Goal: Transaction & Acquisition: Purchase product/service

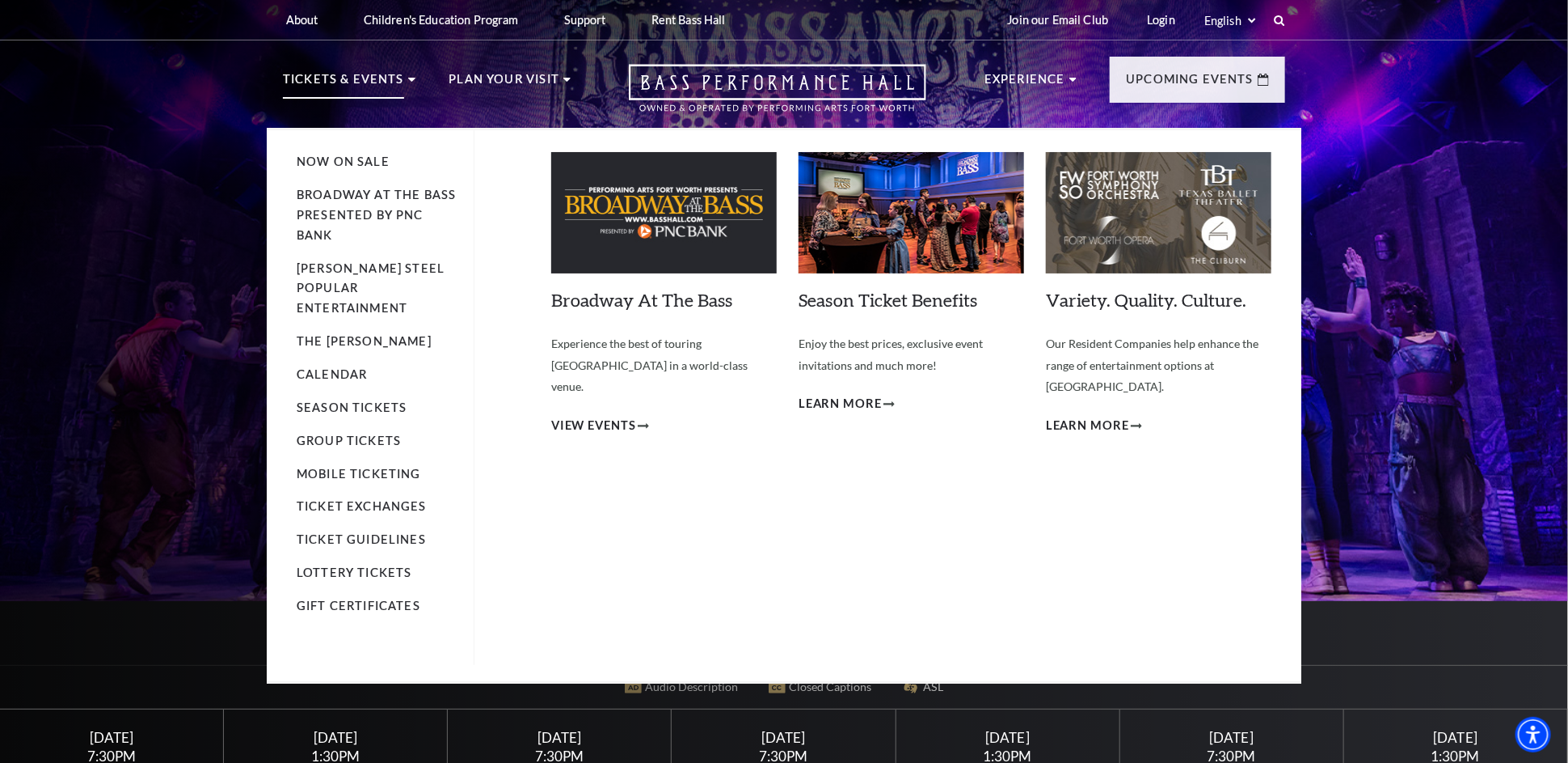
click at [375, 74] on p "Tickets & Events" at bounding box center [343, 84] width 121 height 29
click at [649, 209] on img at bounding box center [664, 213] width 226 height 122
click at [611, 415] on span "View Events" at bounding box center [593, 425] width 85 height 20
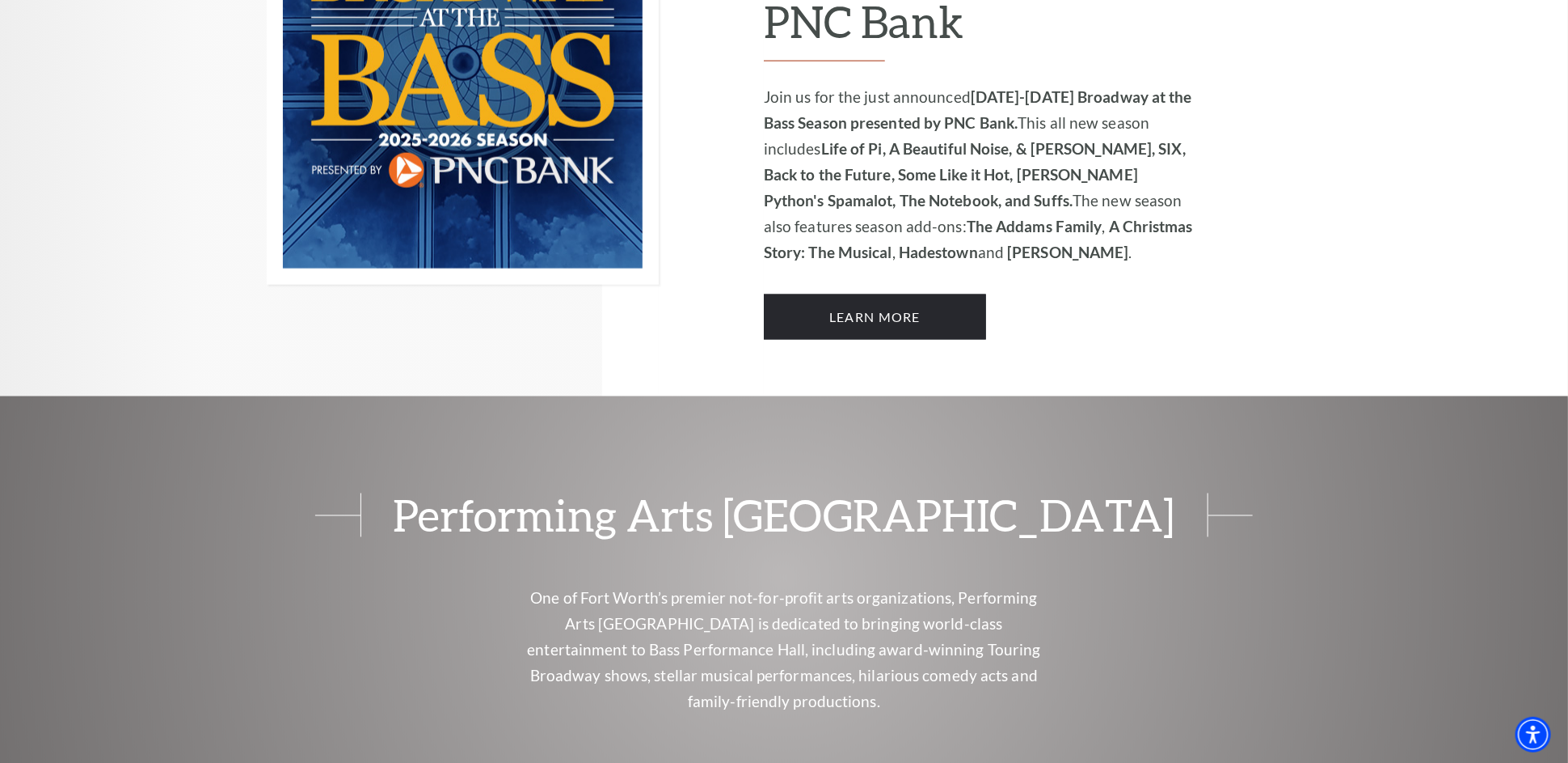
scroll to position [1375, 0]
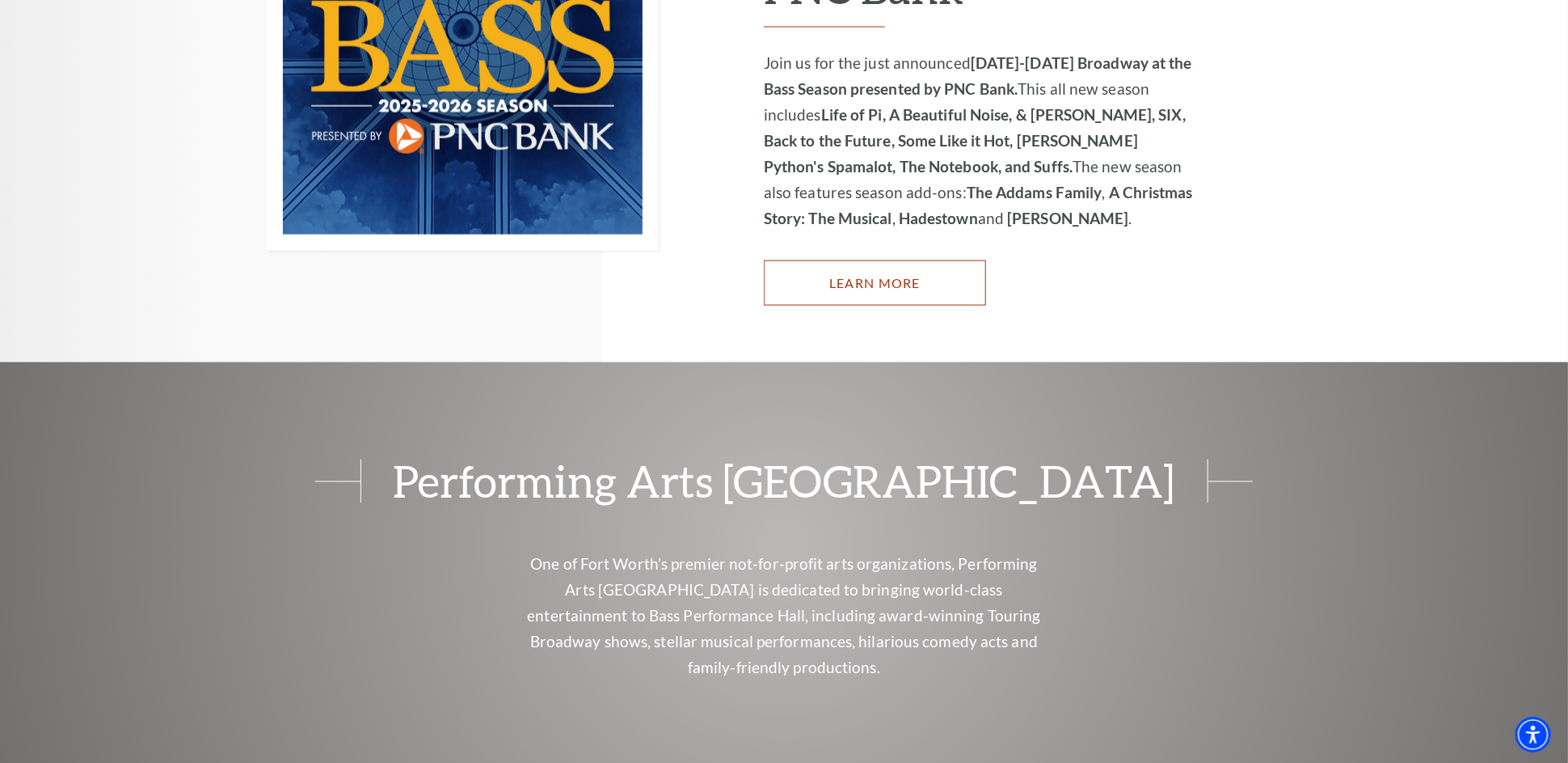
click at [917, 267] on link "Learn More" at bounding box center [874, 282] width 222 height 45
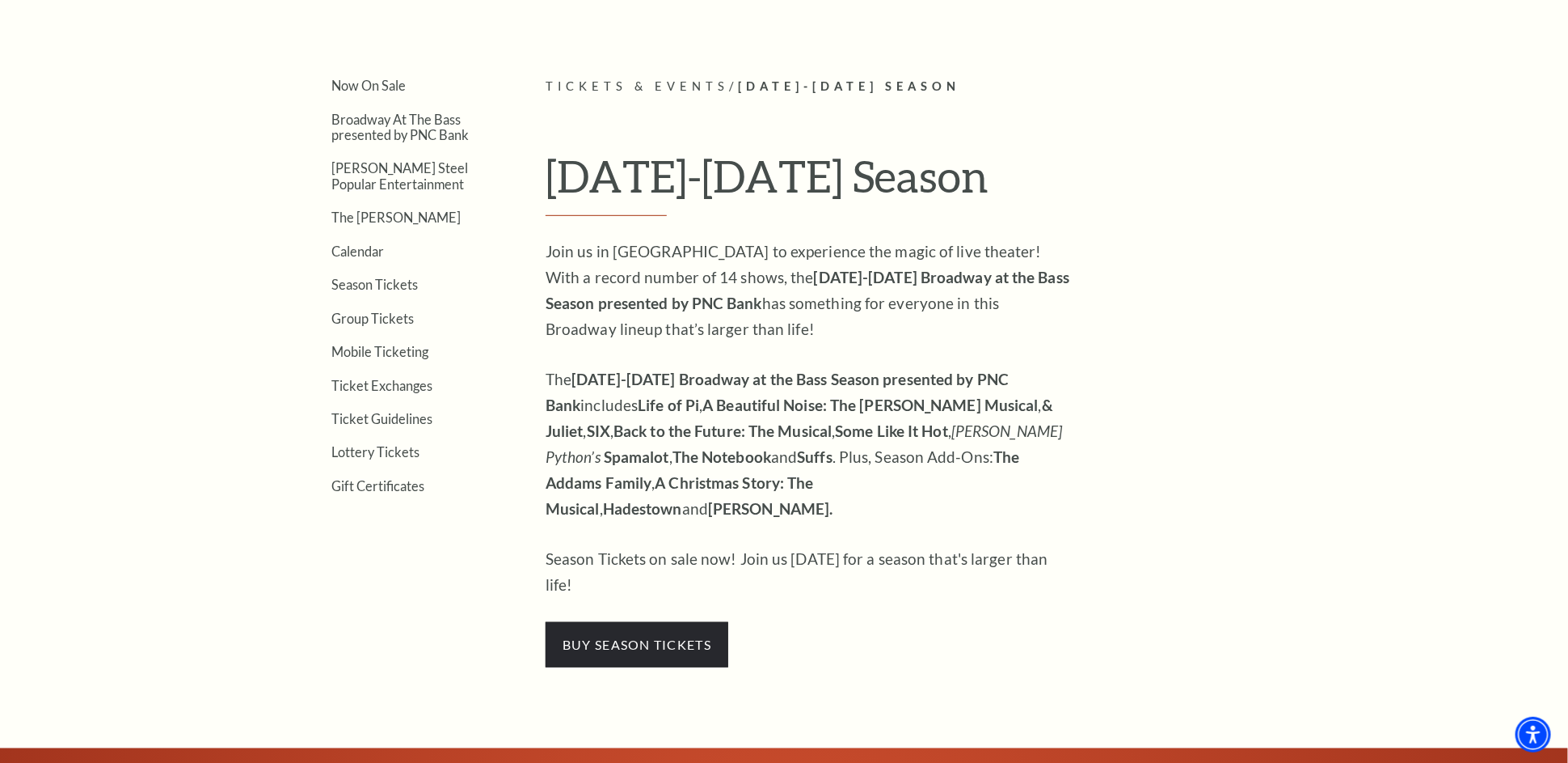
scroll to position [485, 0]
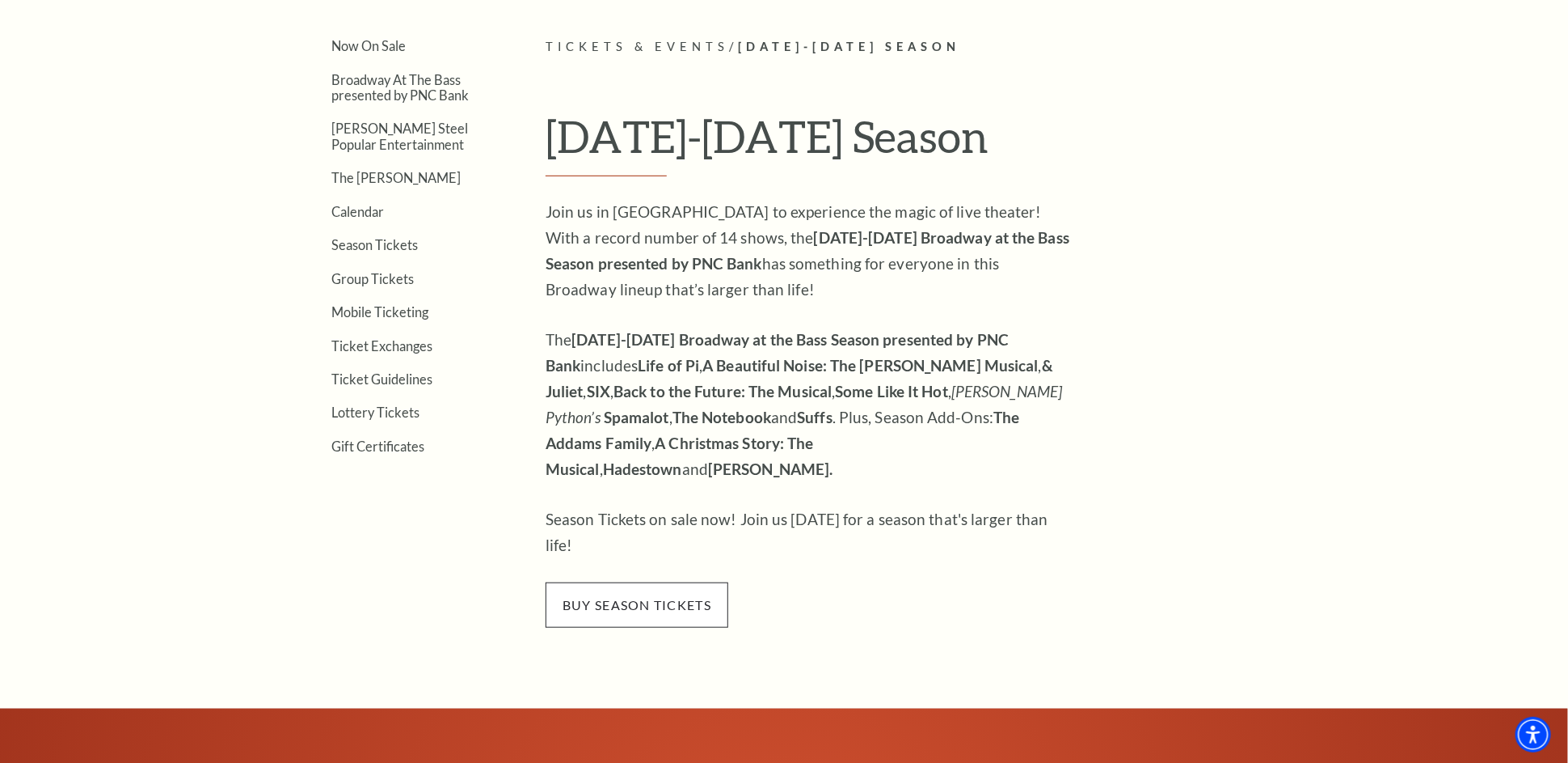
click at [617, 583] on span "buy season tickets" at bounding box center [637, 605] width 183 height 45
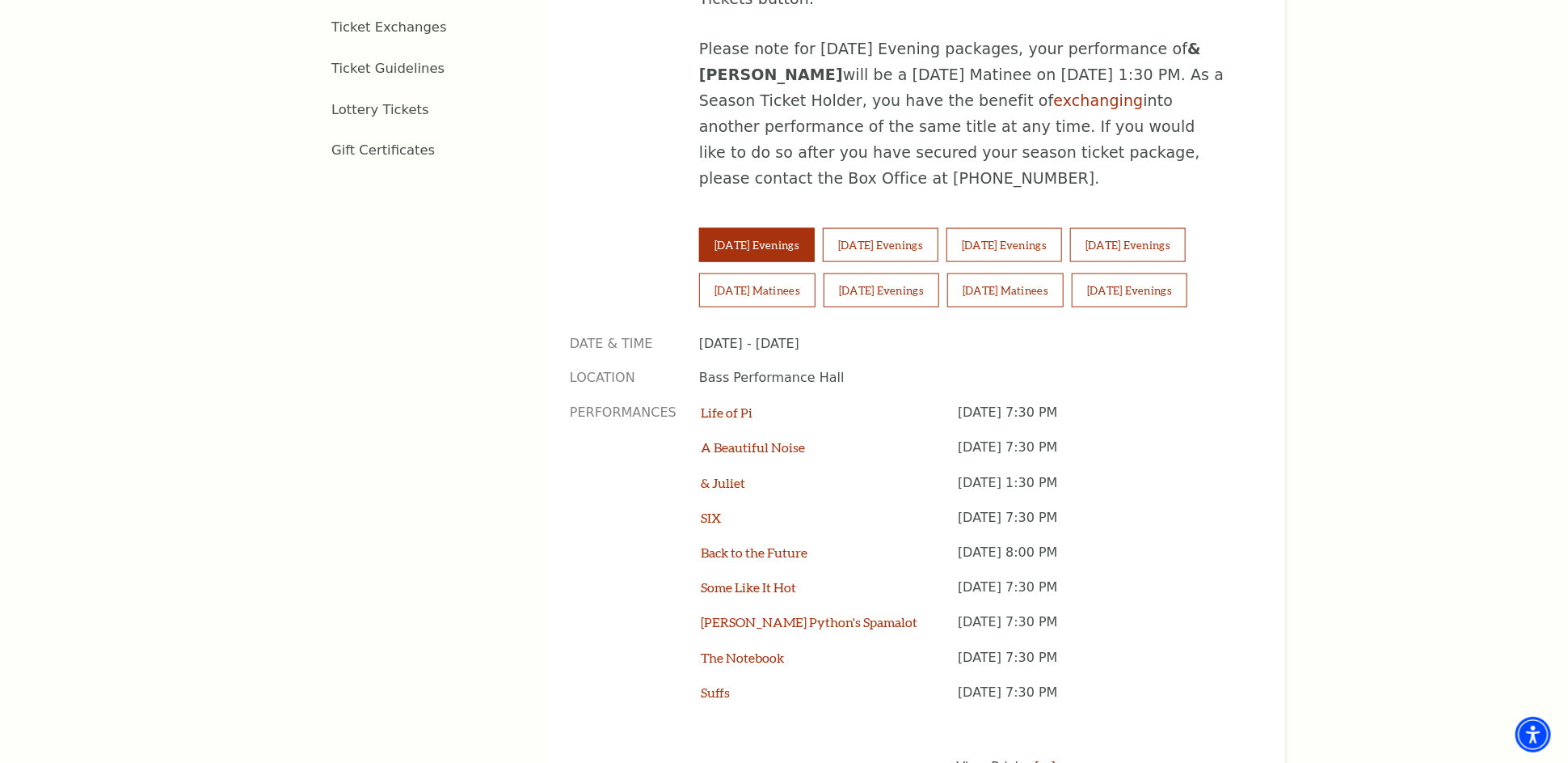
scroll to position [1133, 0]
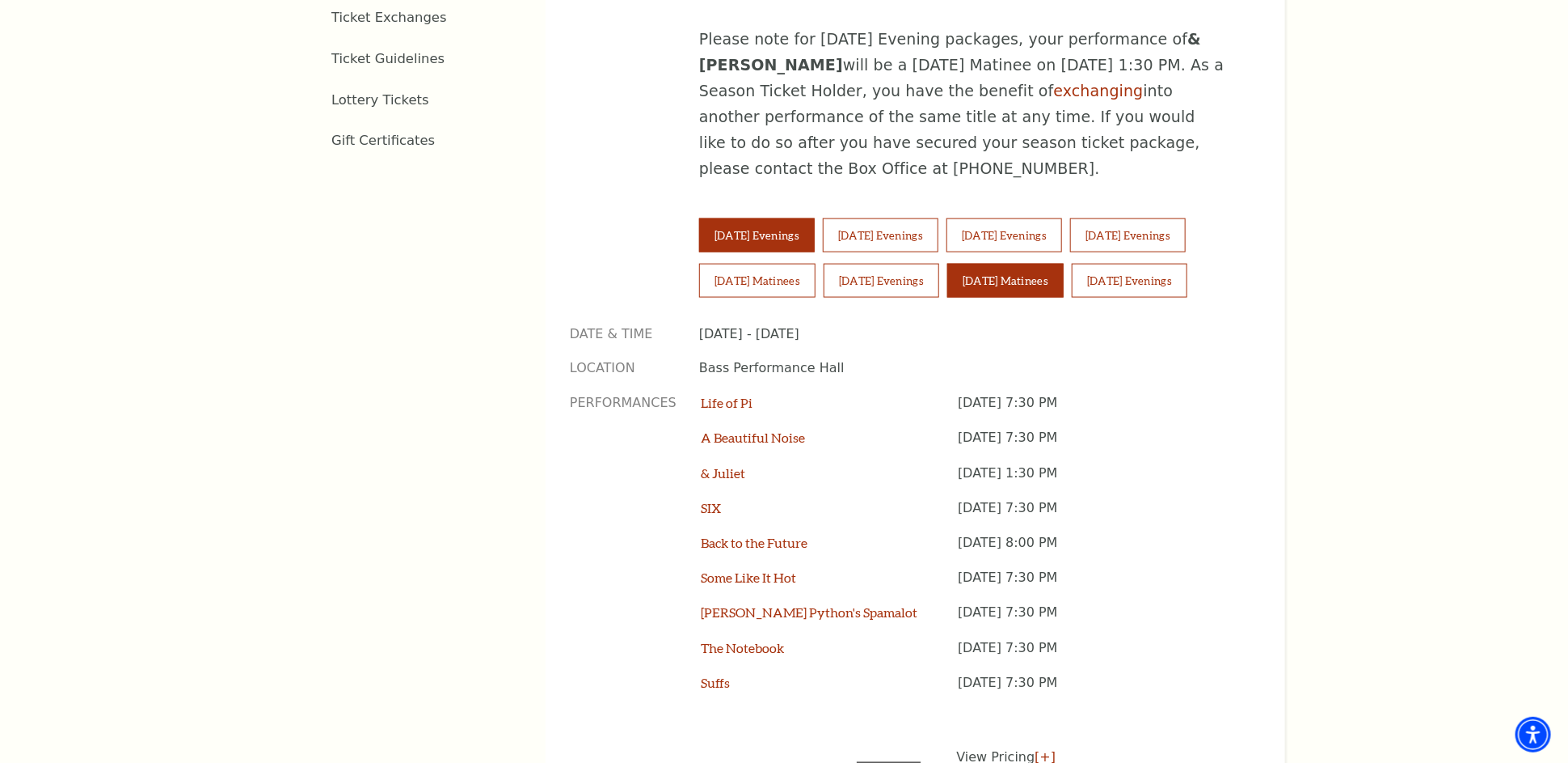
click at [1045, 264] on button "Sunday Matinees" at bounding box center [1006, 281] width 116 height 34
click at [910, 264] on button "Saturday Evenings" at bounding box center [881, 281] width 115 height 34
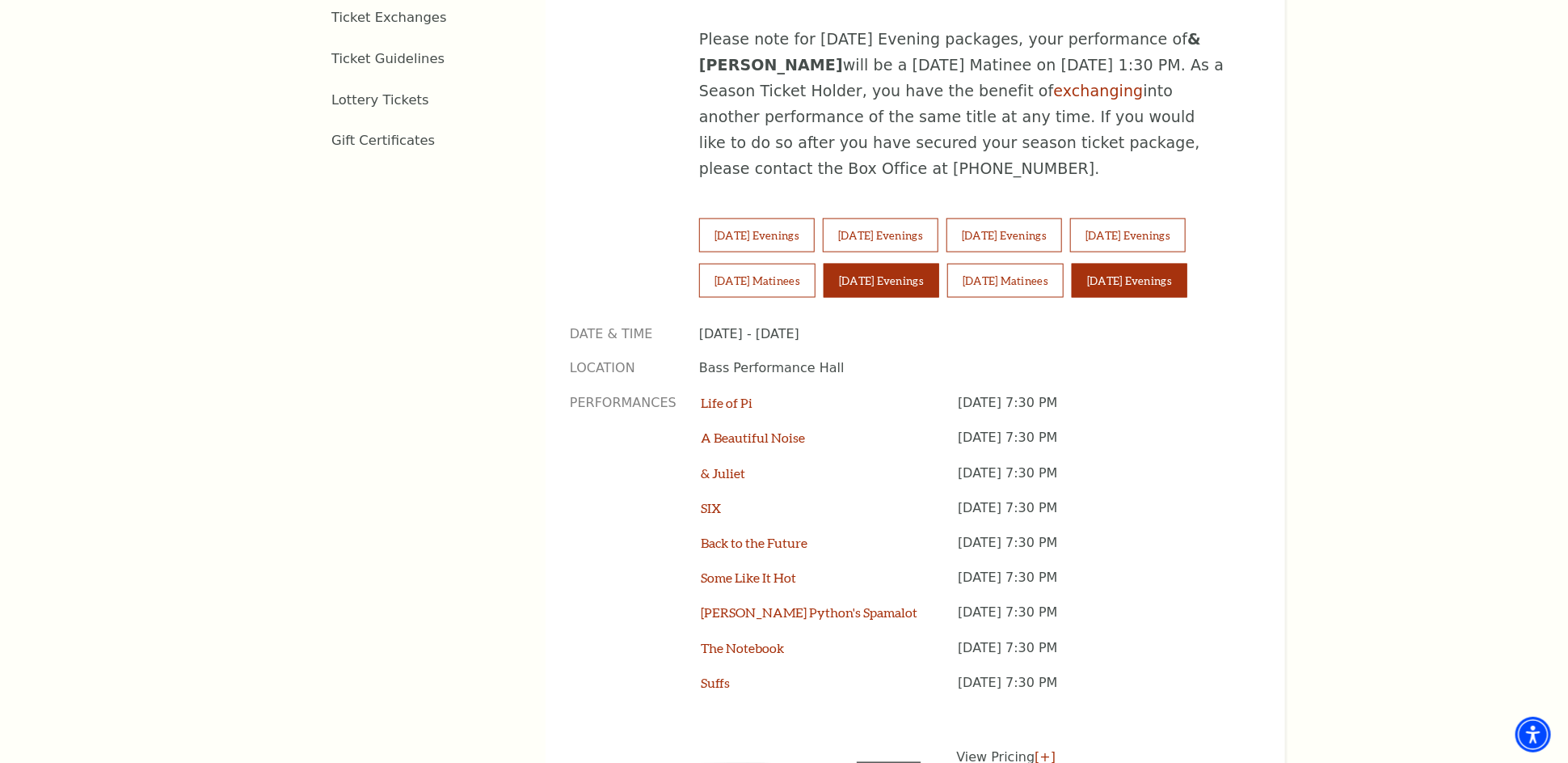
click at [1146, 264] on button "Sunday Evenings" at bounding box center [1130, 281] width 115 height 34
click at [735, 218] on button "Tuesday Evenings" at bounding box center [757, 235] width 115 height 34
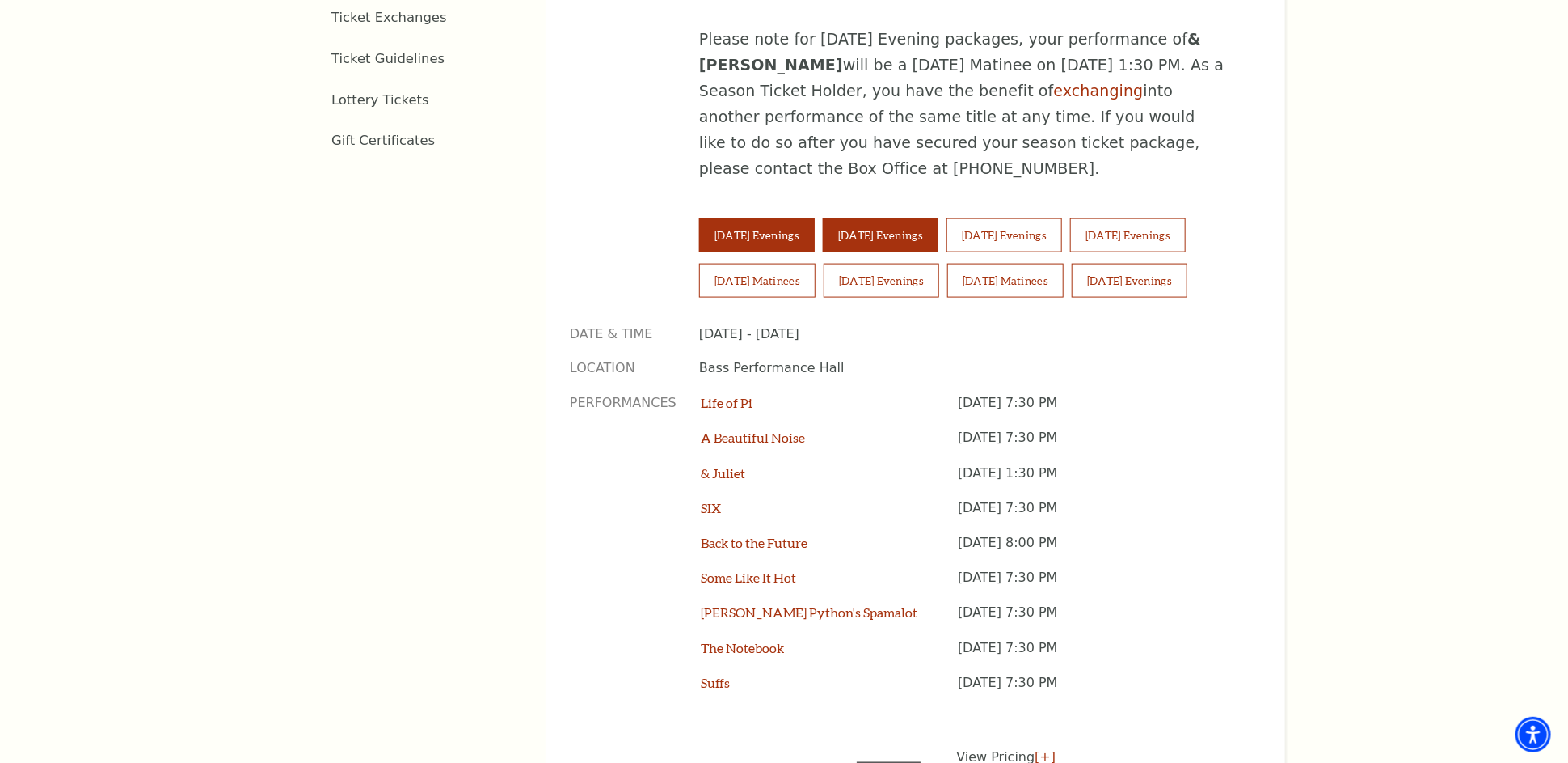
click at [858, 218] on button "Wednesday Evenings" at bounding box center [881, 235] width 115 height 34
click at [764, 218] on button "Tuesday Evenings" at bounding box center [757, 235] width 115 height 34
click at [545, 204] on div "Now On Sale Broadway At The Bass presented by PNC Bank Irwin Steel Popular Ente…" at bounding box center [784, 312] width 1003 height 1526
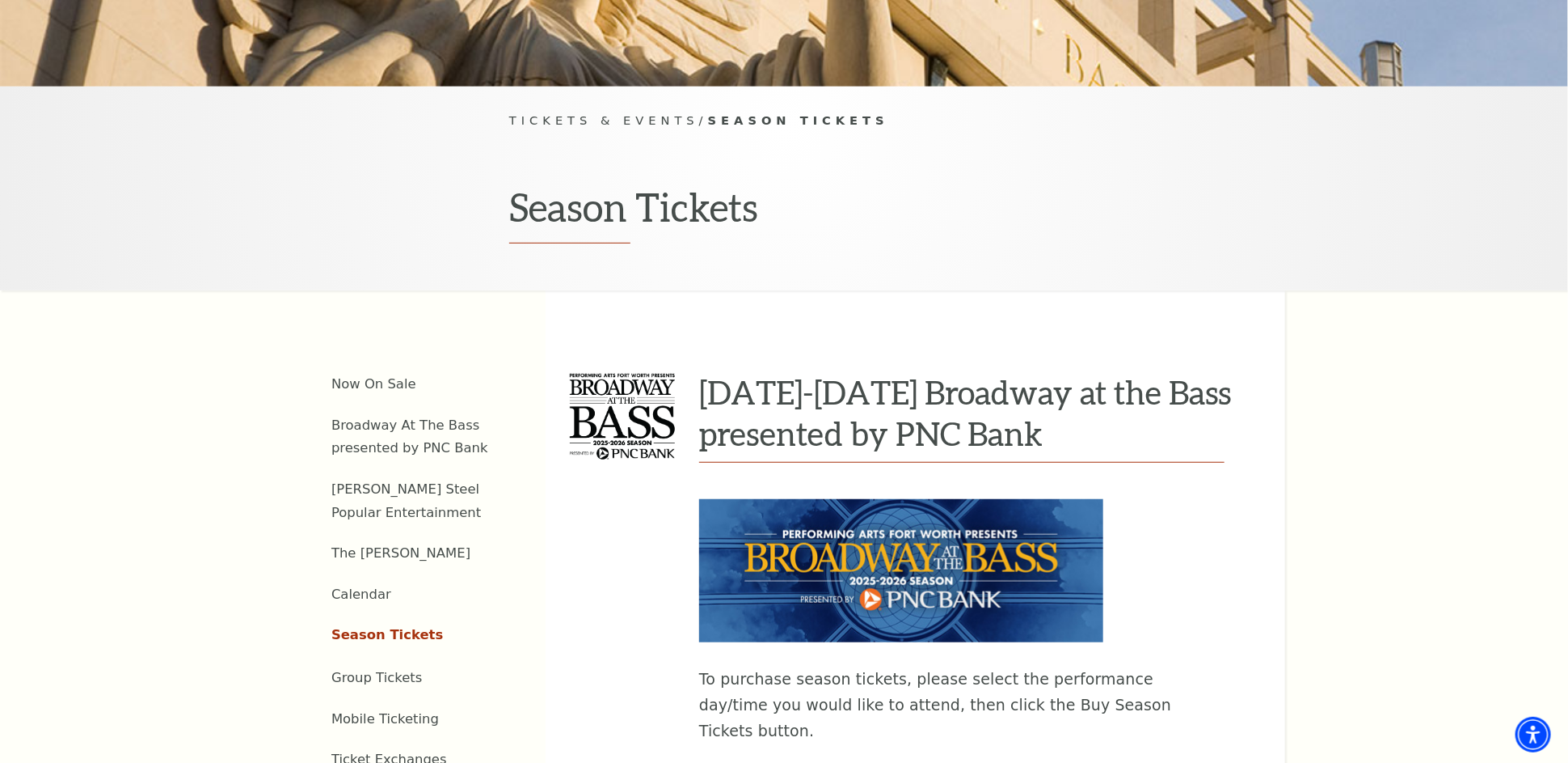
scroll to position [243, 0]
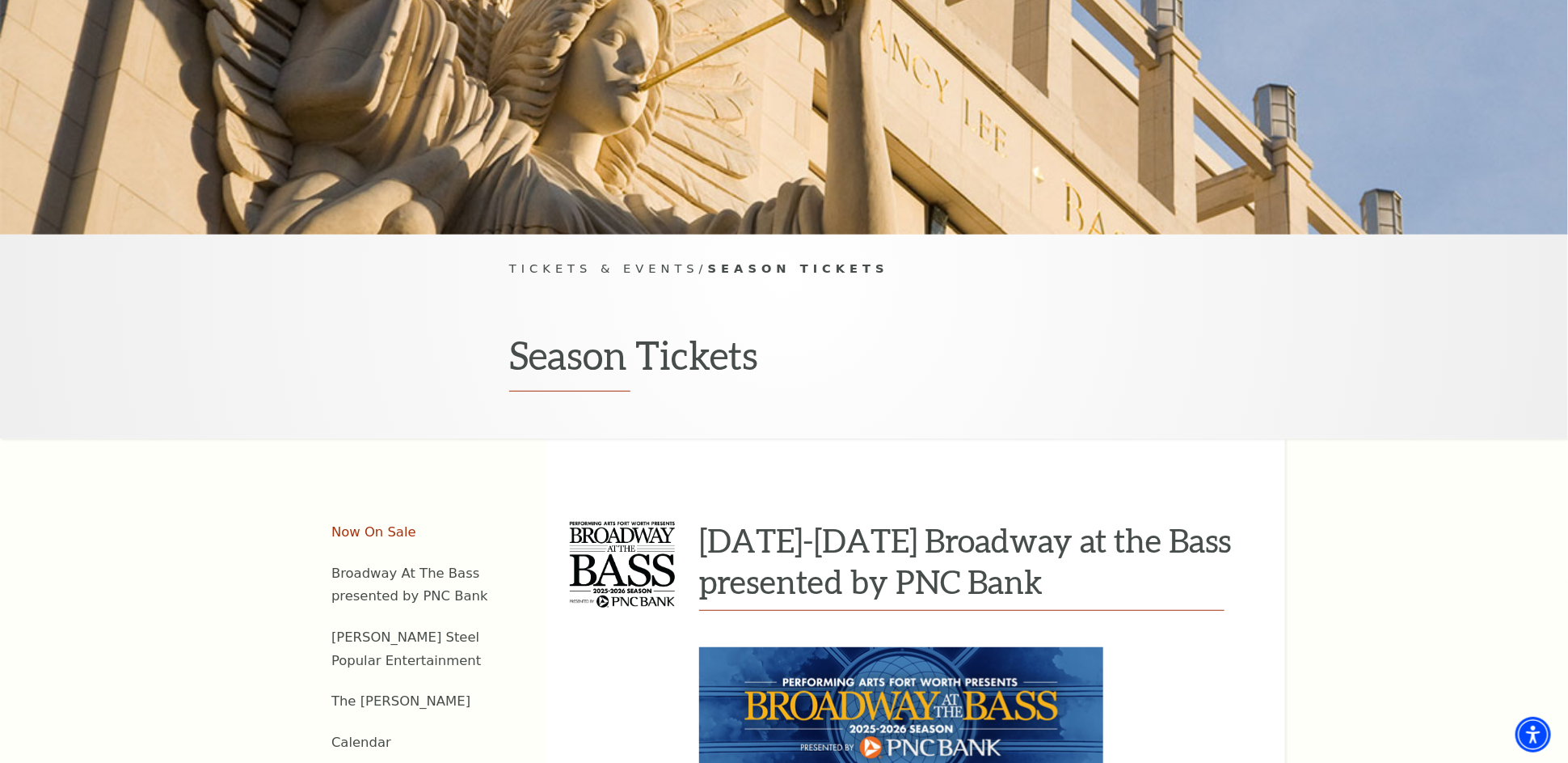
click at [345, 524] on link "Now On Sale" at bounding box center [373, 531] width 85 height 15
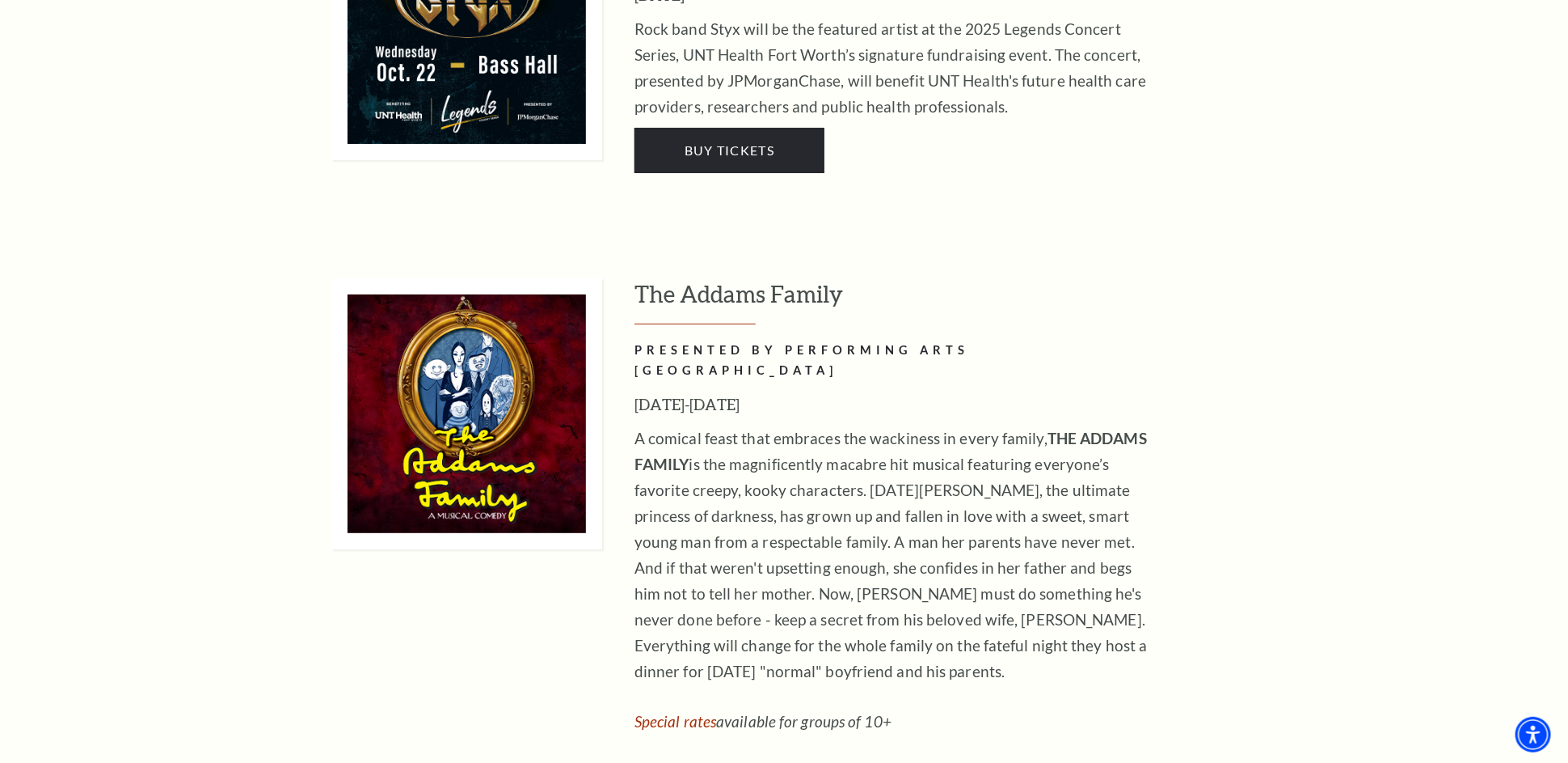
scroll to position [3478, 0]
